Goal: Transaction & Acquisition: Purchase product/service

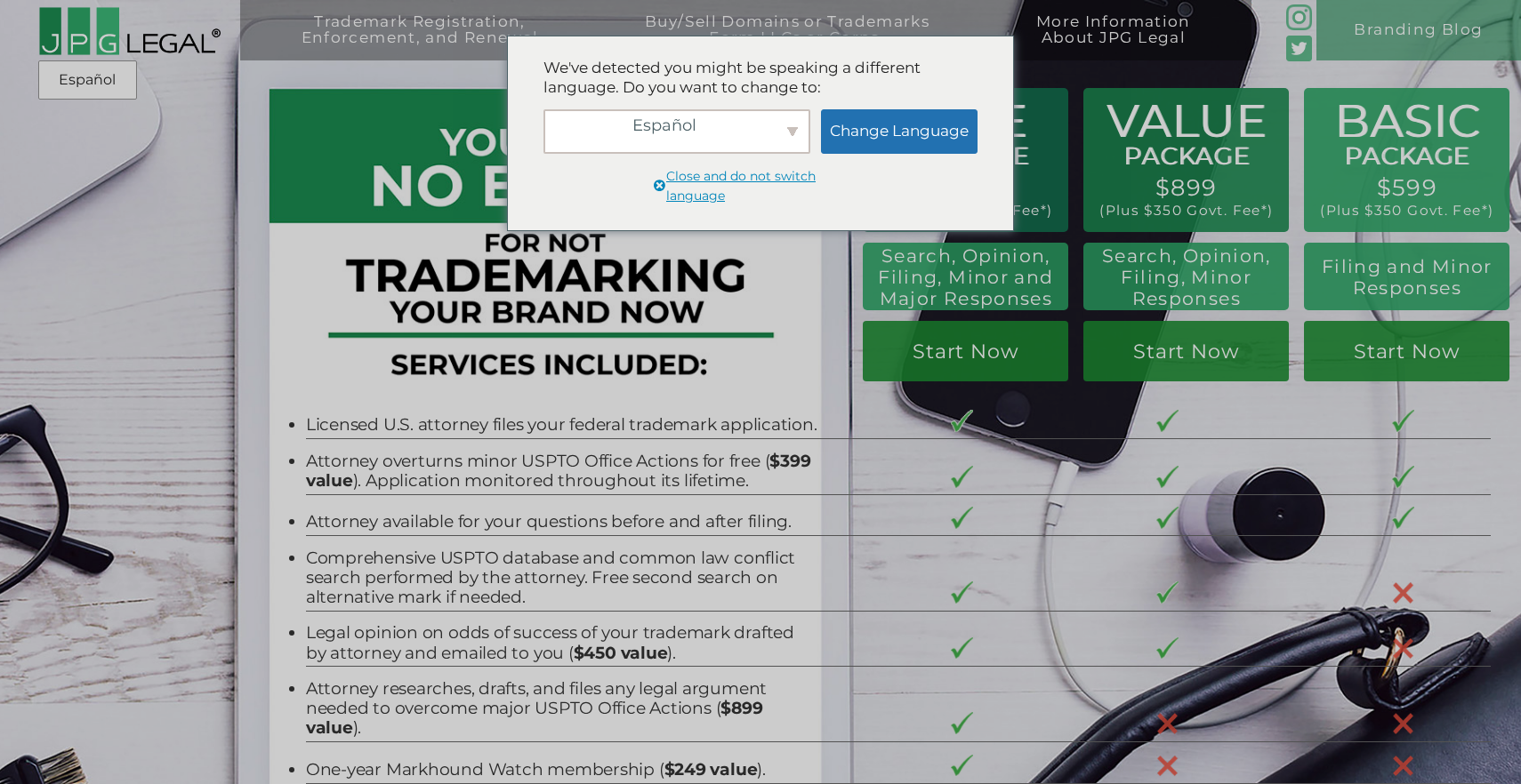
click at [734, 184] on span "Close and do not switch language" at bounding box center [767, 186] width 202 height 38
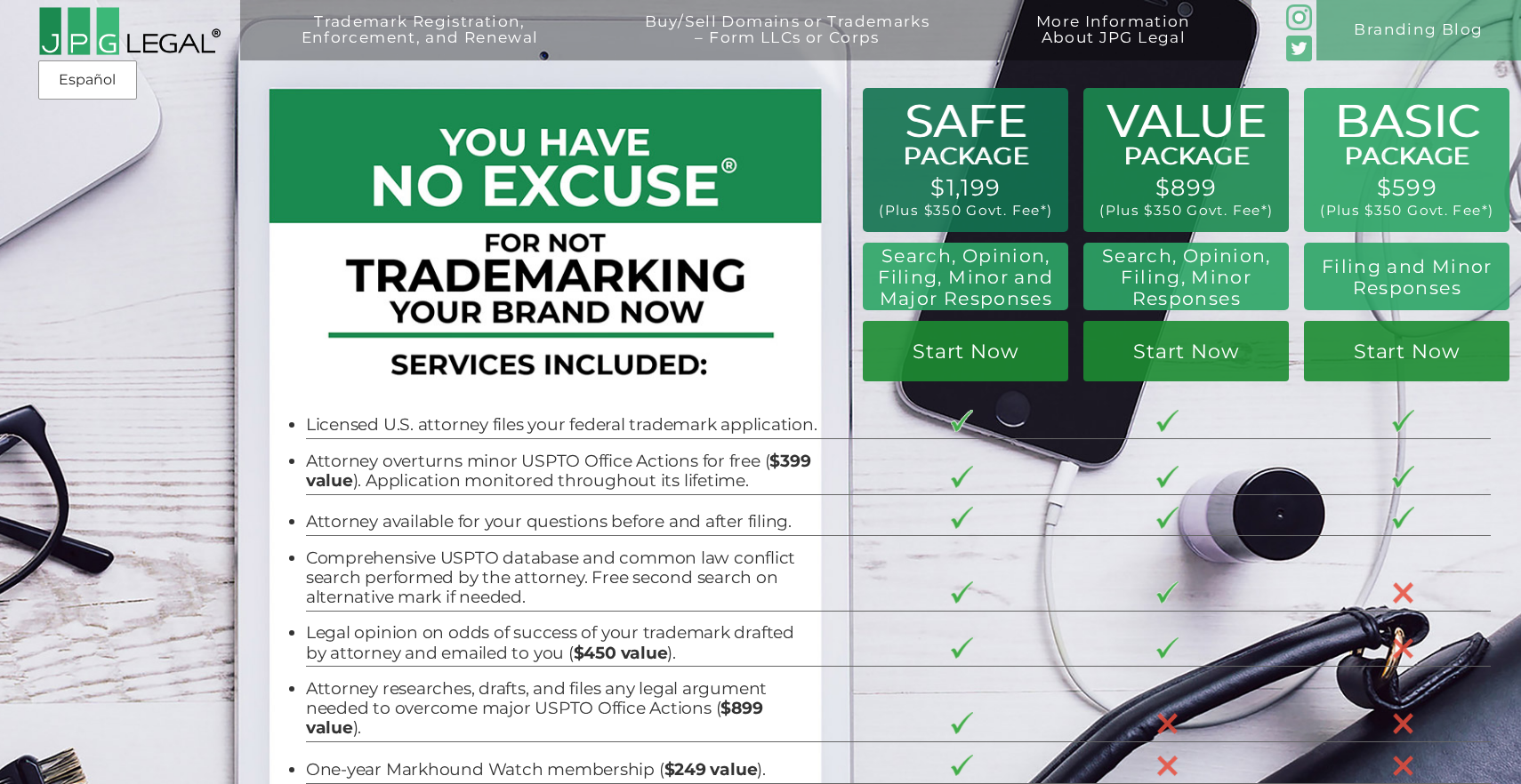
click at [979, 222] on div "Trademark Registration, Enforcement, and Renewal File a Trademark Application T…" at bounding box center [760, 137] width 1521 height 274
click at [984, 212] on div "Trademark Registration, Enforcement, and Renewal File a Trademark Application T…" at bounding box center [760, 137] width 1521 height 274
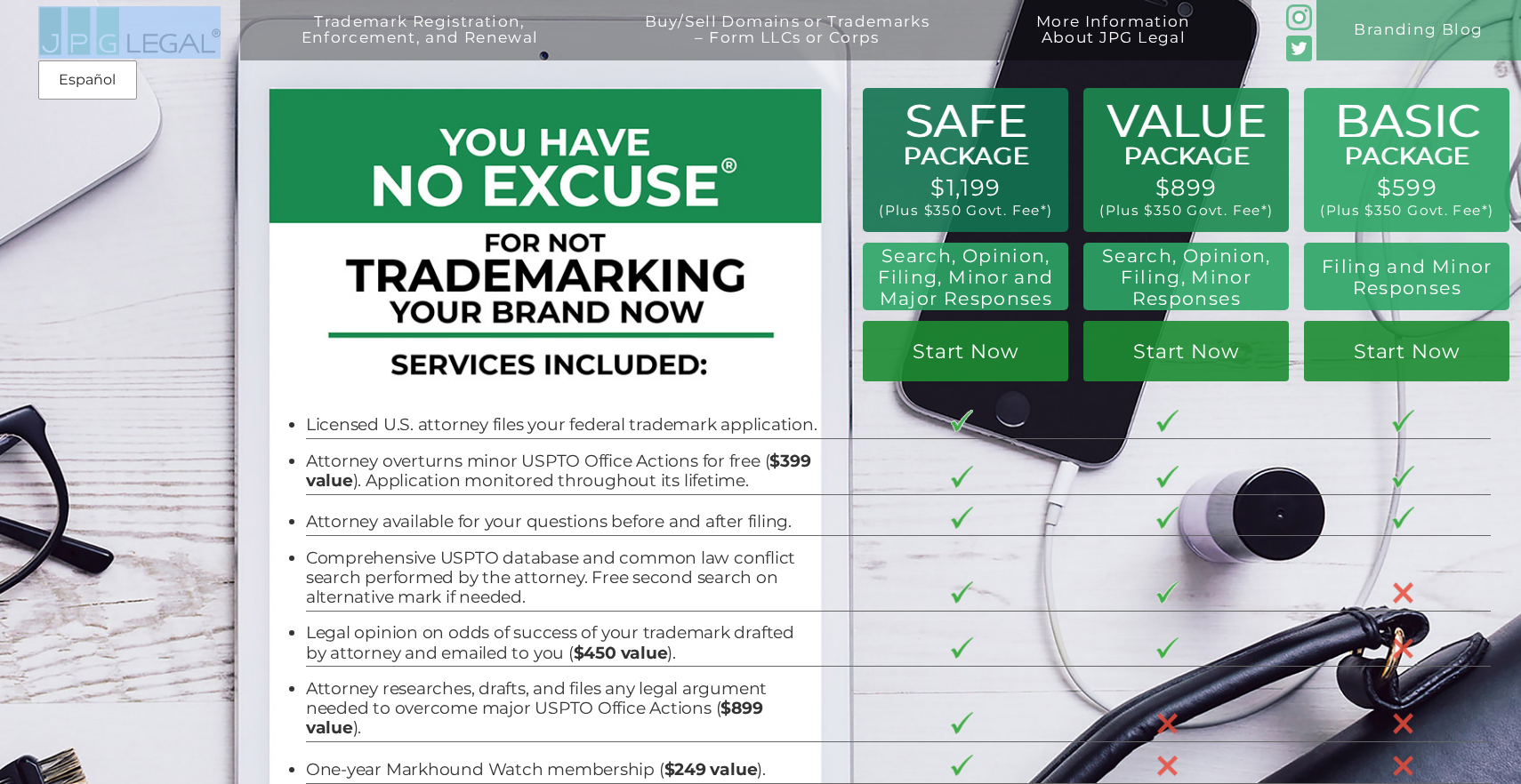
click at [984, 212] on div "Trademark Registration, Enforcement, and Renewal File a Trademark Application T…" at bounding box center [760, 137] width 1521 height 274
click at [952, 385] on div "BASIC PACKAGE $599 (Plus $350 Govt. Fee*) Filing and Minor Responses Start Now …" at bounding box center [1190, 243] width 662 height 311
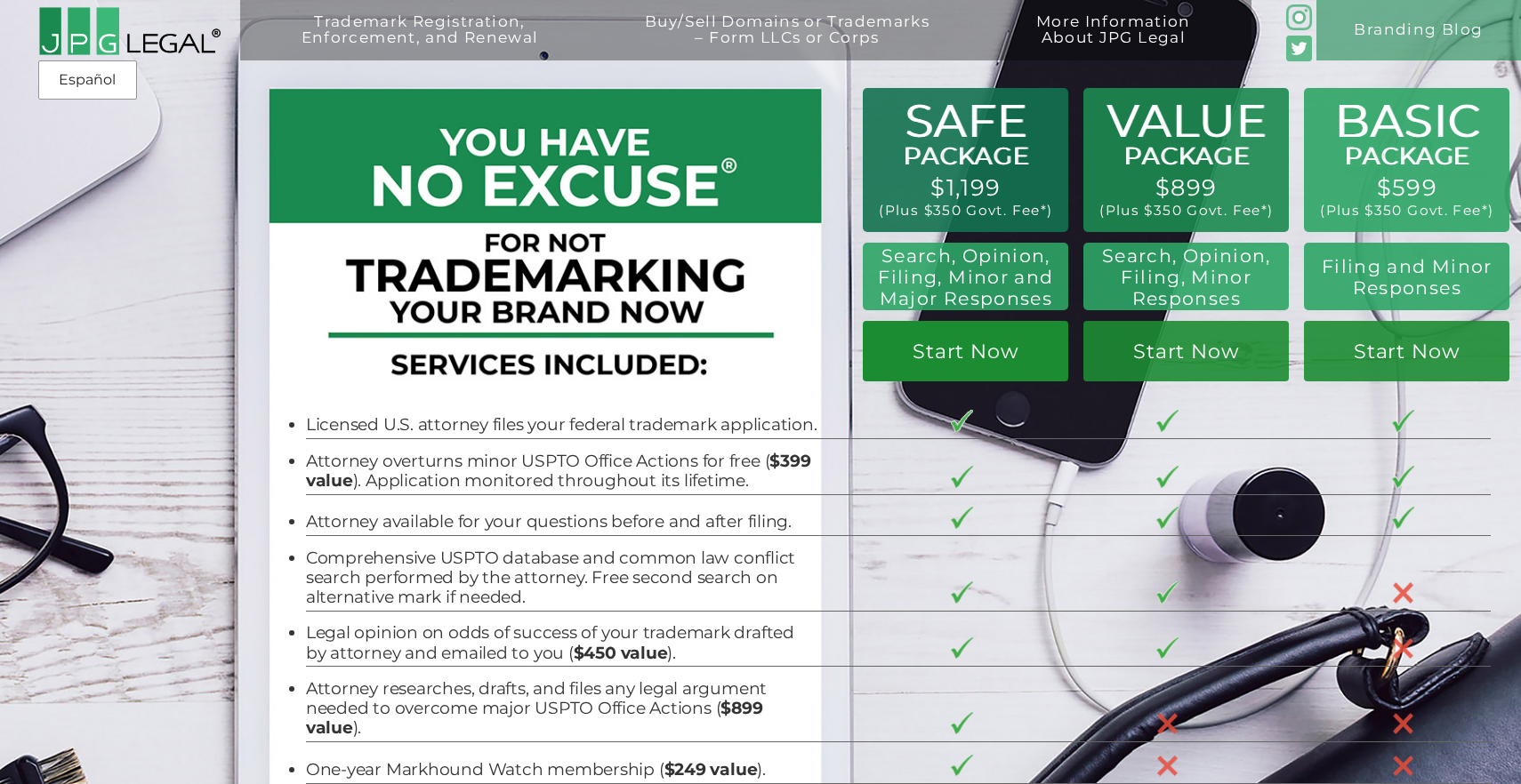
click at [952, 374] on link "Start Now" at bounding box center [966, 351] width 205 height 60
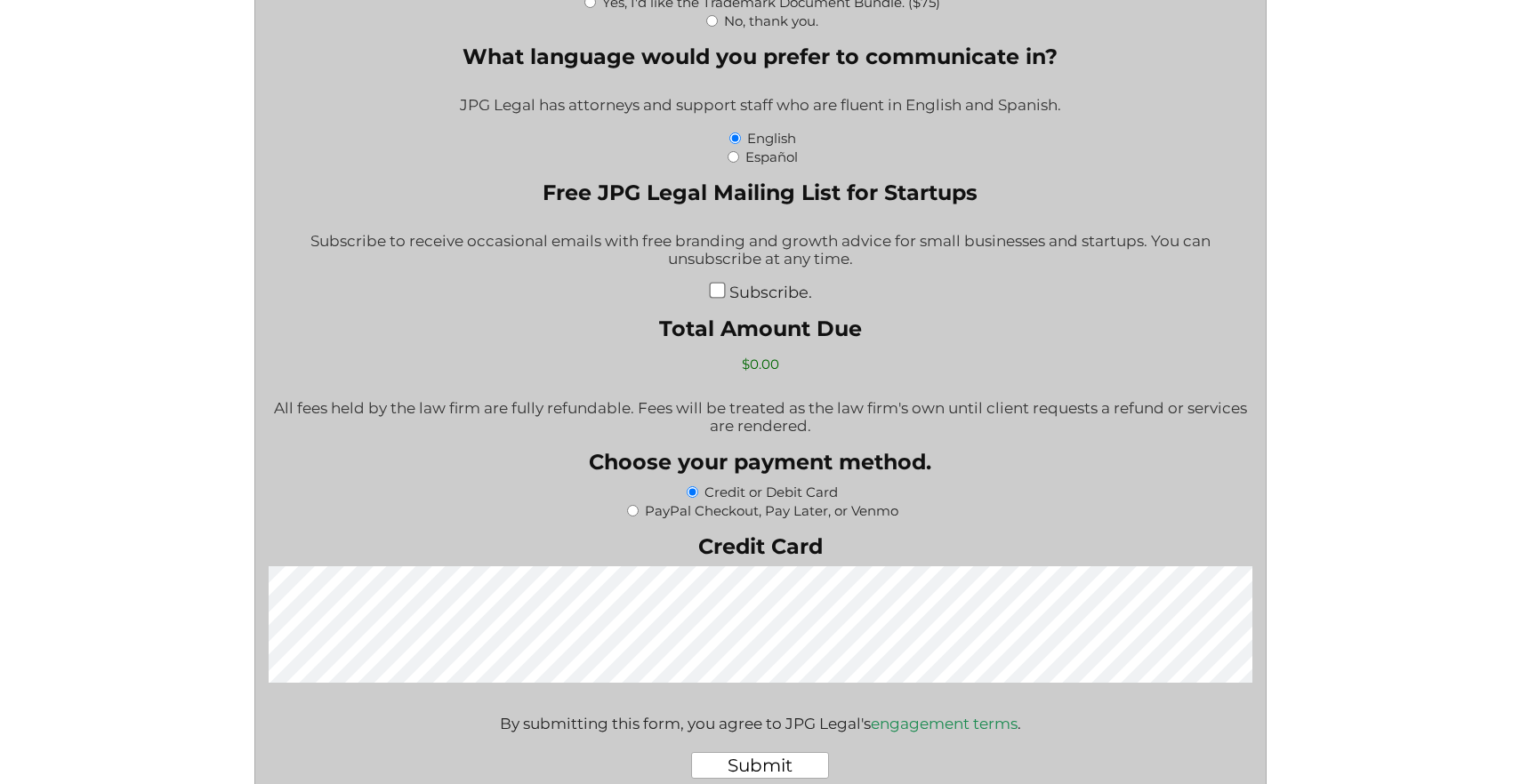
scroll to position [2894, 0]
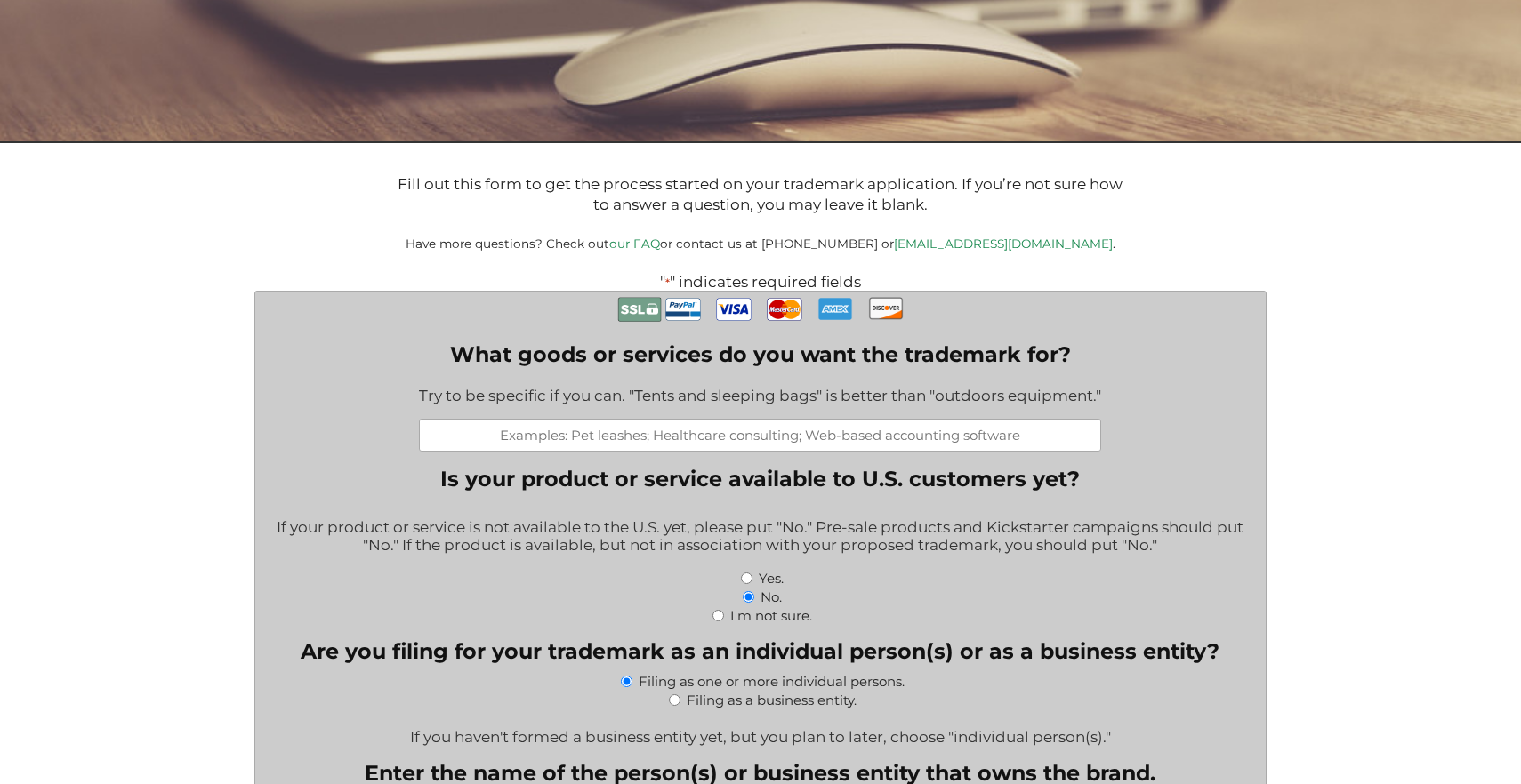
scroll to position [0, 0]
